Goal: Transaction & Acquisition: Download file/media

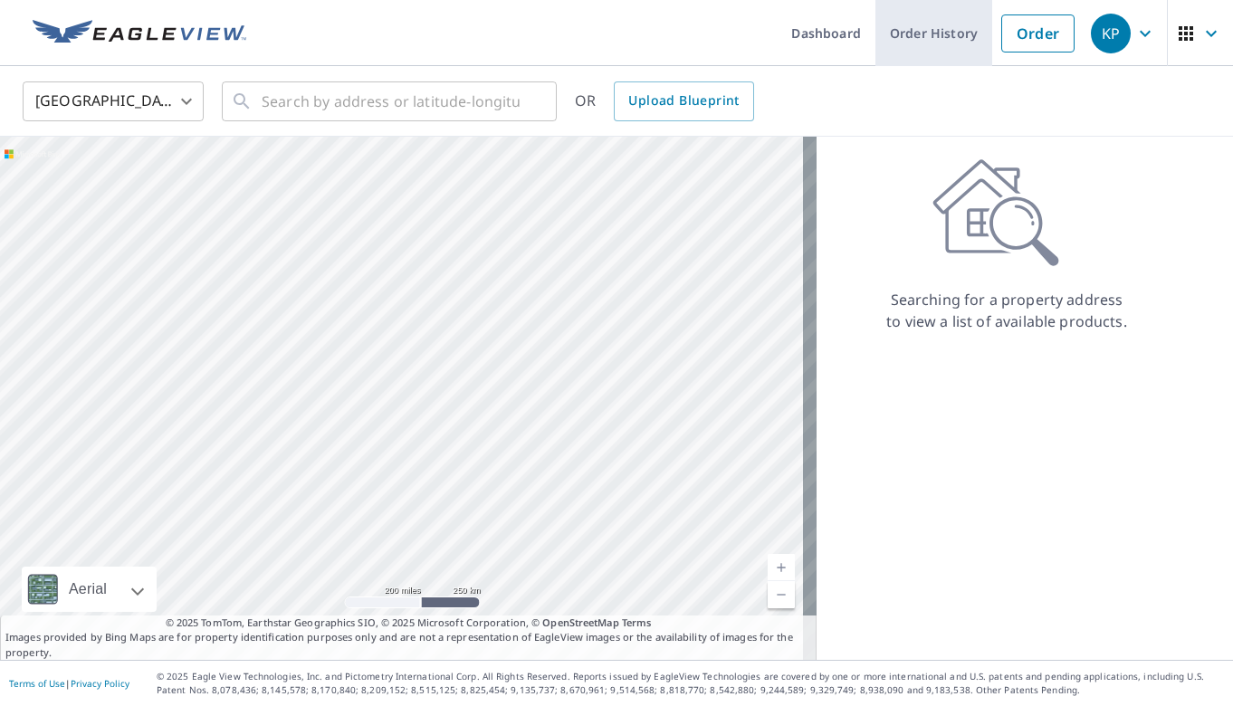
click at [946, 29] on link "Order History" at bounding box center [933, 33] width 117 height 66
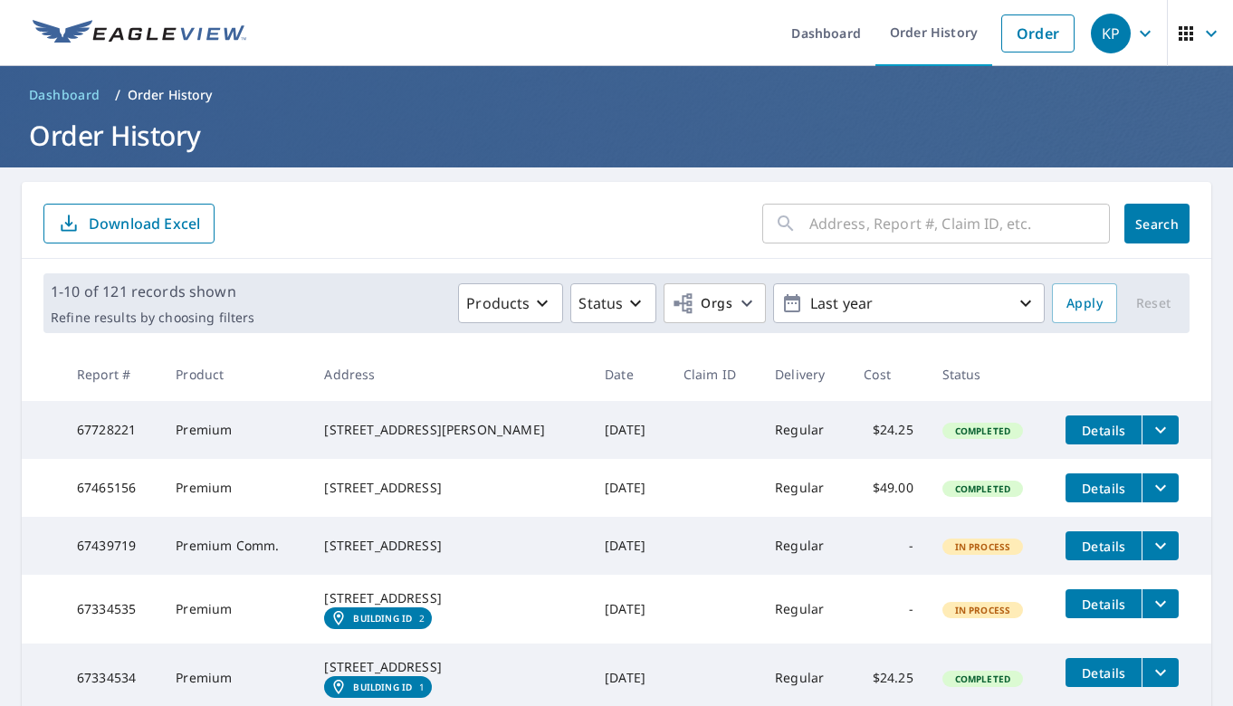
click at [1150, 420] on icon "filesDropdownBtn-67728221" at bounding box center [1161, 430] width 22 height 22
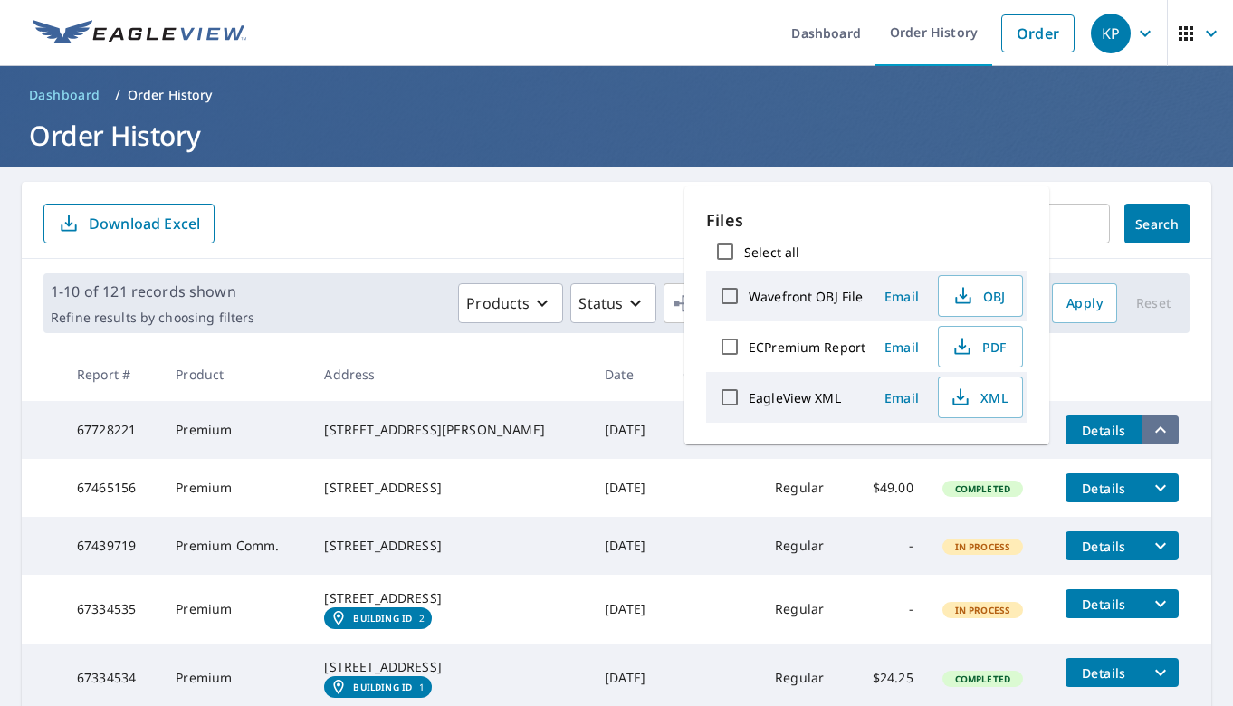
click at [1153, 435] on icon "filesDropdownBtn-67728221" at bounding box center [1161, 430] width 22 height 22
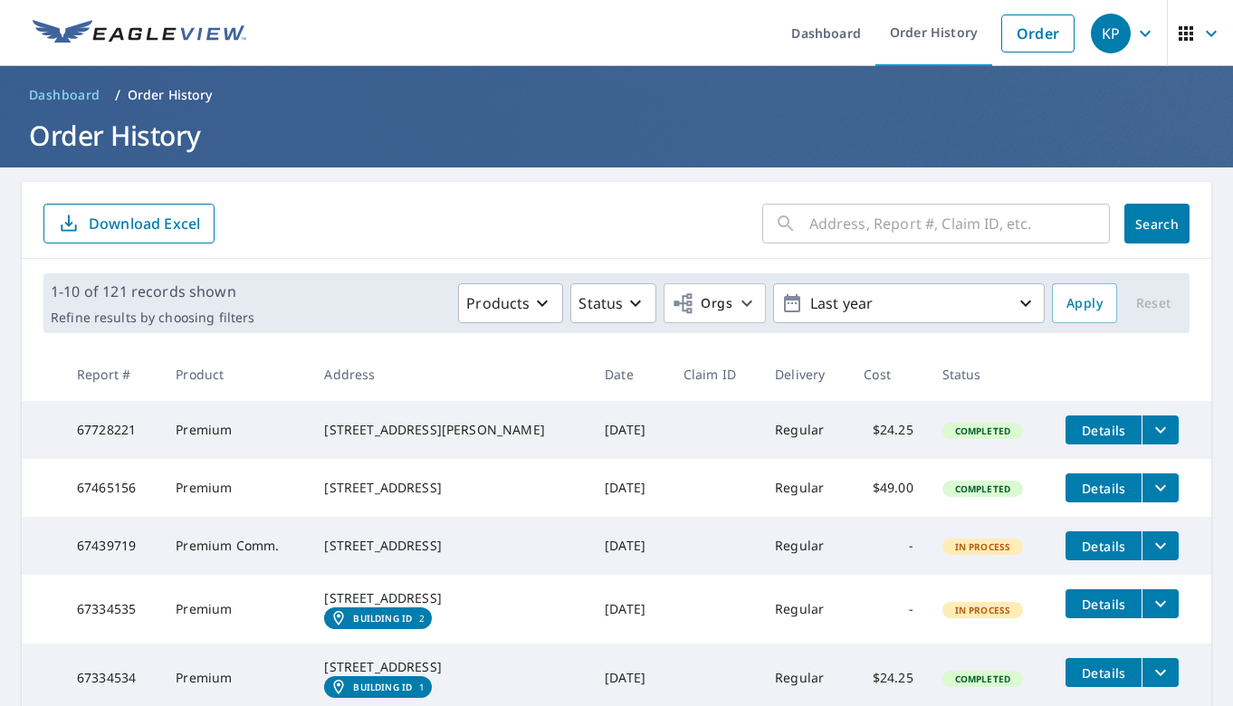
click at [1090, 436] on span "Details" at bounding box center [1103, 430] width 54 height 17
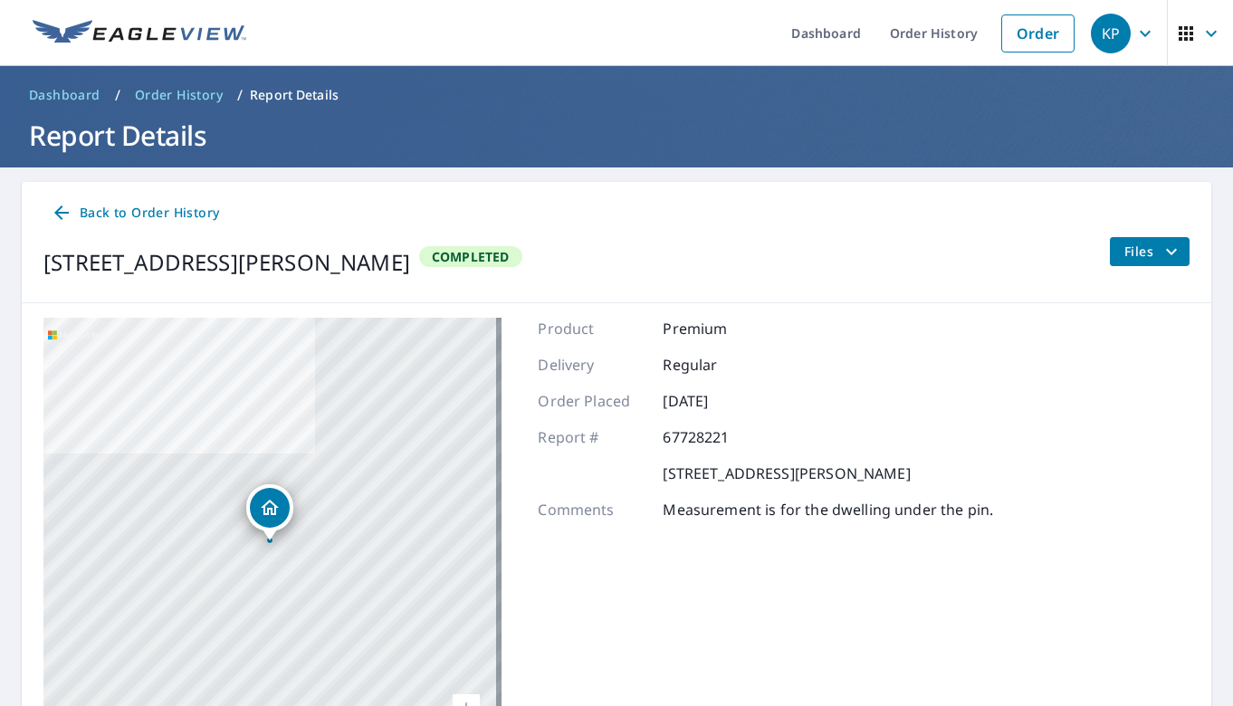
click at [1163, 261] on icon "filesDropdownBtn-67728221" at bounding box center [1172, 252] width 22 height 22
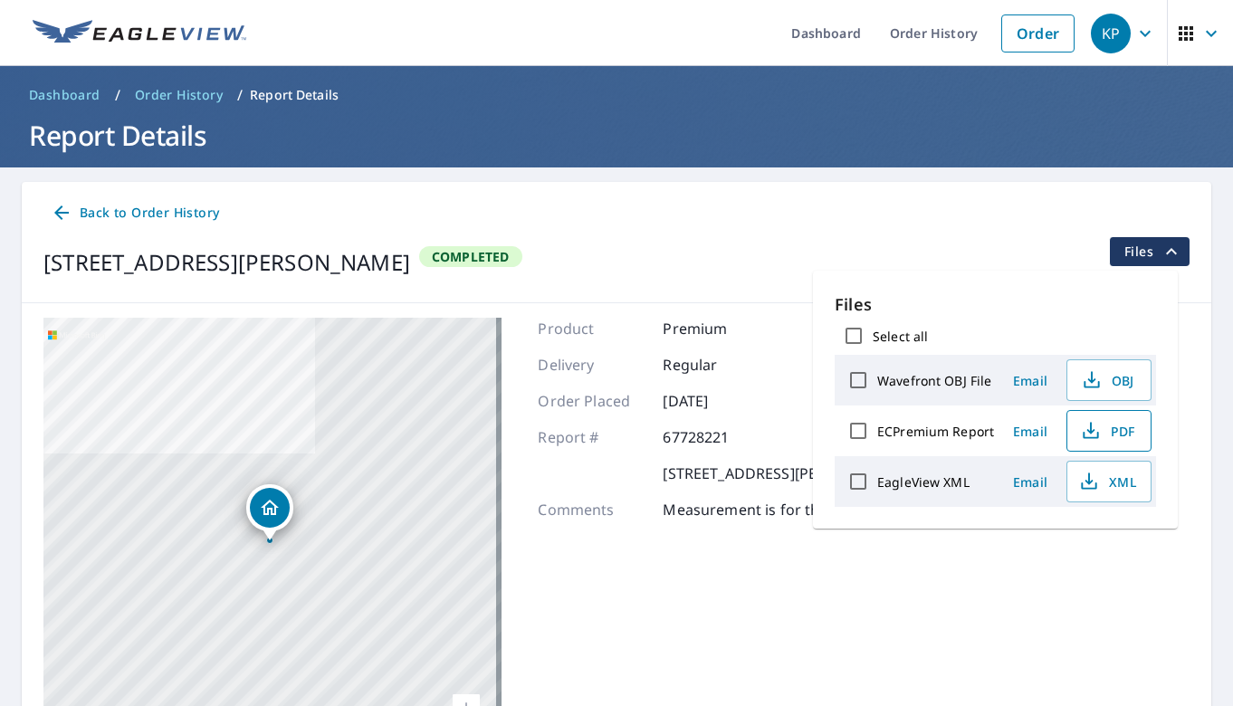
click at [1119, 427] on span "PDF" at bounding box center [1107, 431] width 58 height 22
click at [1115, 492] on button "XML" at bounding box center [1108, 482] width 85 height 42
